Goal: Task Accomplishment & Management: Use online tool/utility

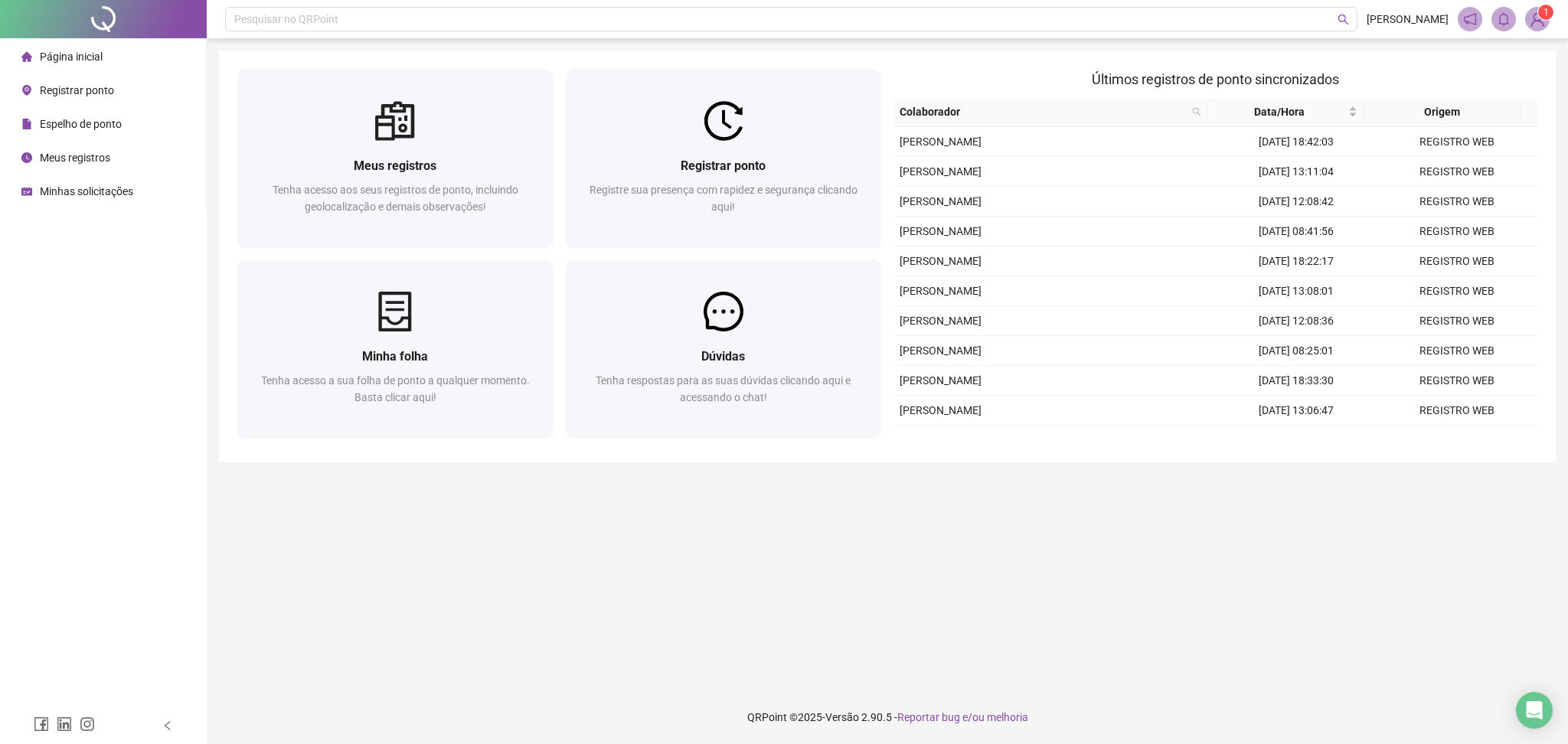
click at [754, 160] on span "Registrar ponto" at bounding box center [723, 165] width 85 height 15
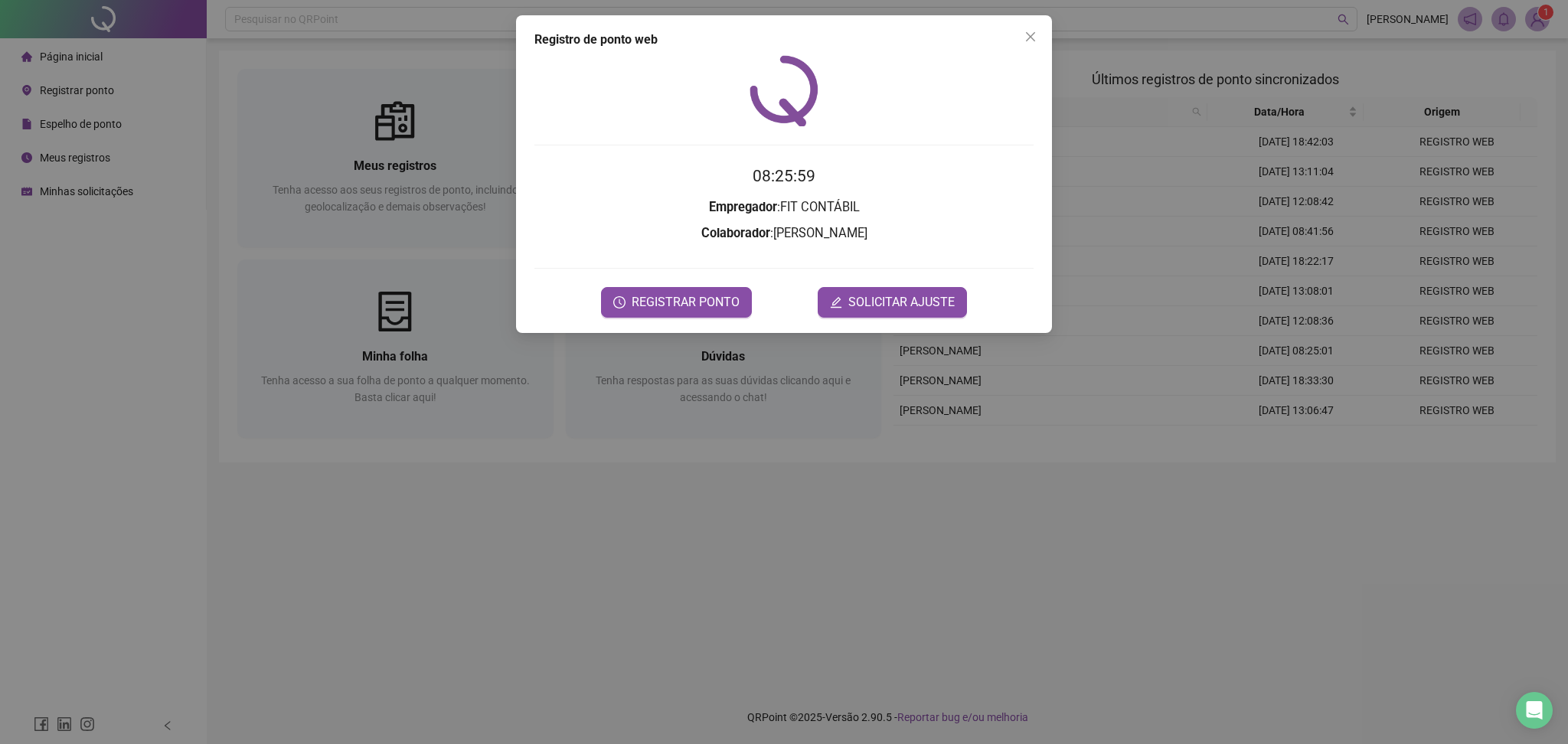
click at [718, 268] on div at bounding box center [784, 268] width 499 height 1
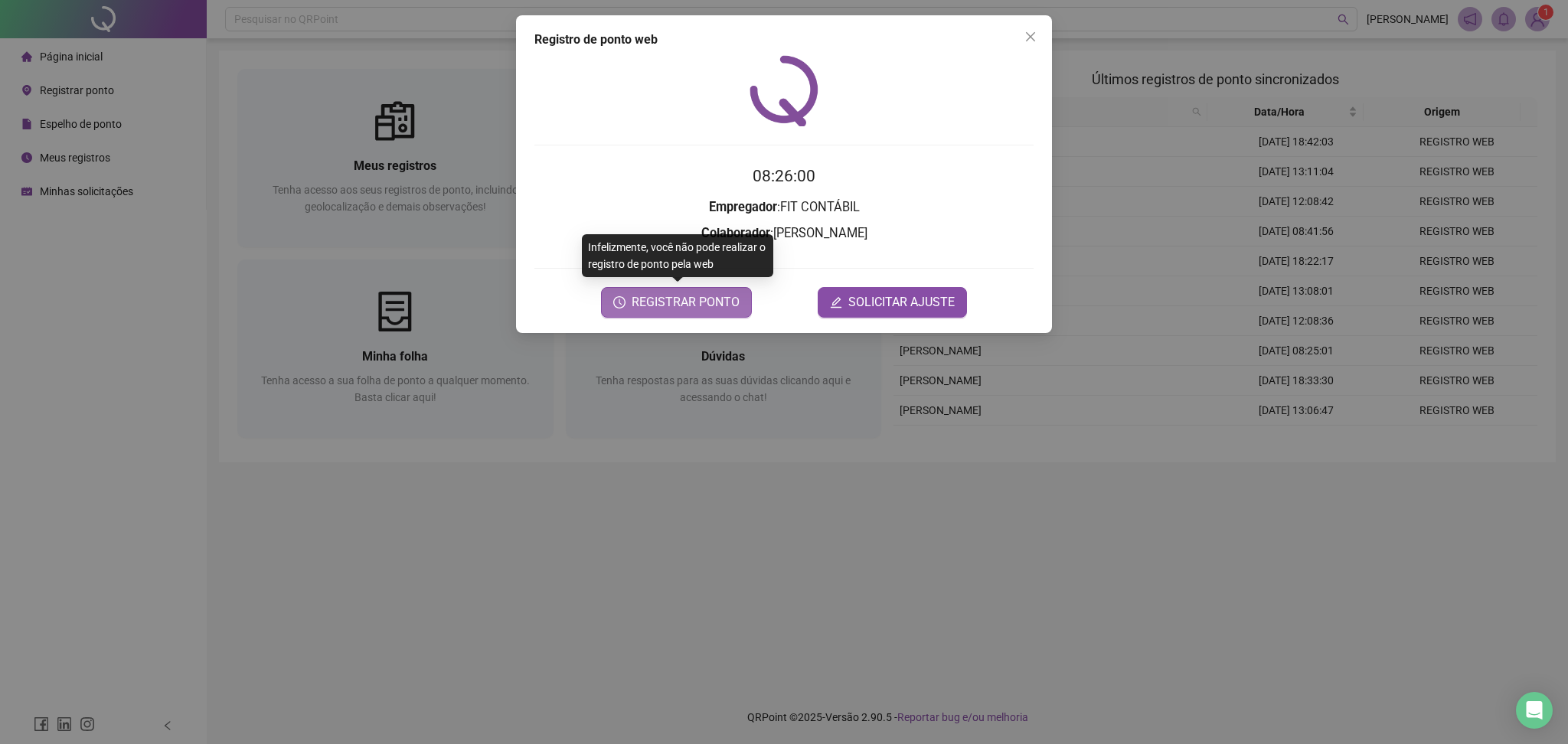
click at [692, 298] on span "REGISTRAR PONTO" at bounding box center [685, 303] width 108 height 18
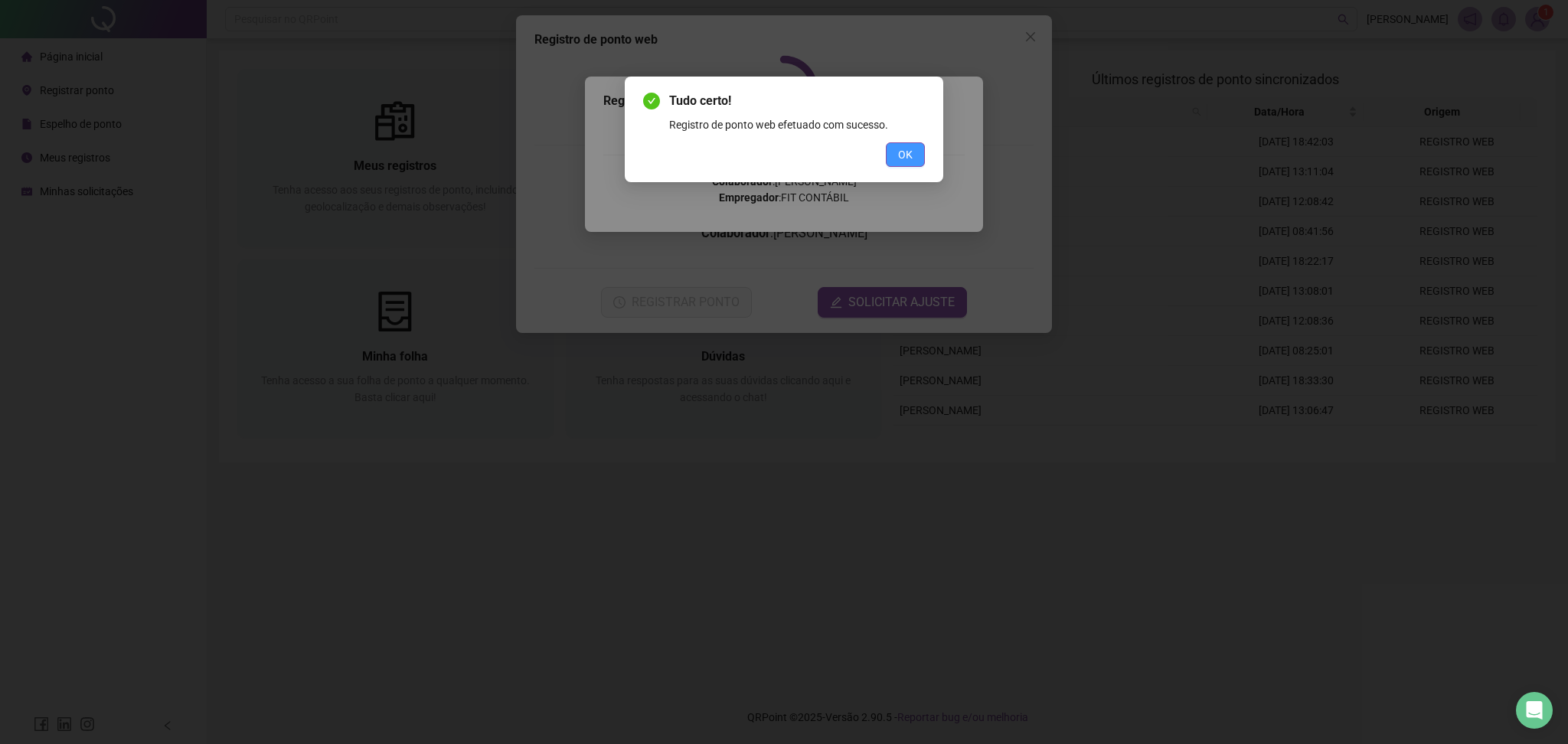
click at [894, 157] on button "OK" at bounding box center [905, 155] width 39 height 25
click at [1025, 38] on div "Tudo certo! Registro de ponto web efetuado com sucesso. OK" at bounding box center [784, 372] width 1568 height 744
